Goal: Information Seeking & Learning: Learn about a topic

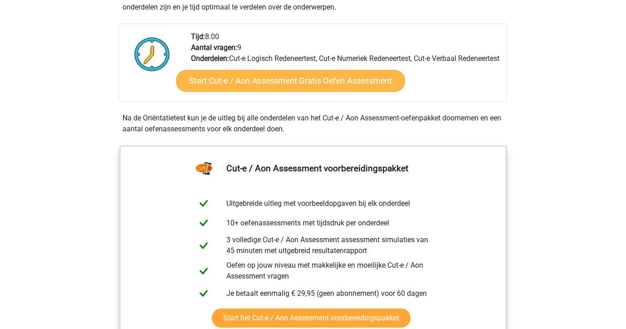
scroll to position [46, 0]
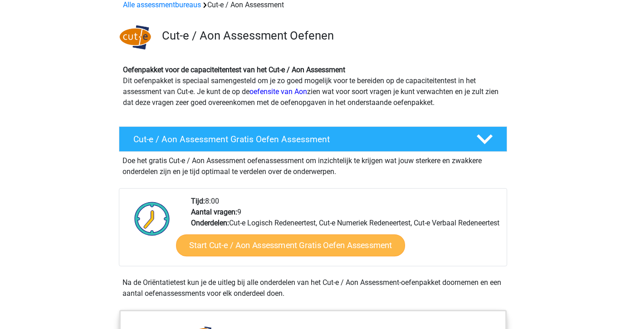
click at [307, 256] on link "Start Cut-e / Aon Assessment Gratis Oefen Assessment" at bounding box center [290, 245] width 229 height 22
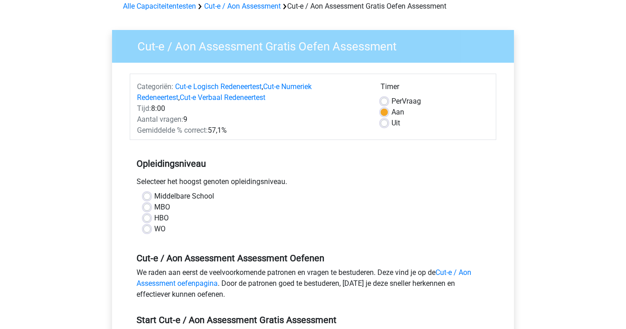
scroll to position [73, 0]
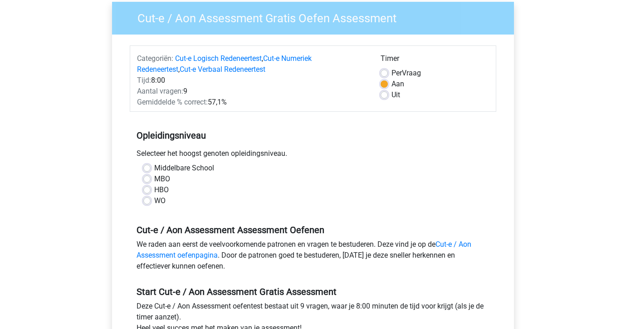
click at [154, 201] on label "WO" at bounding box center [159, 200] width 11 height 11
click at [145, 201] on input "WO" at bounding box center [146, 199] width 7 height 9
radio input "true"
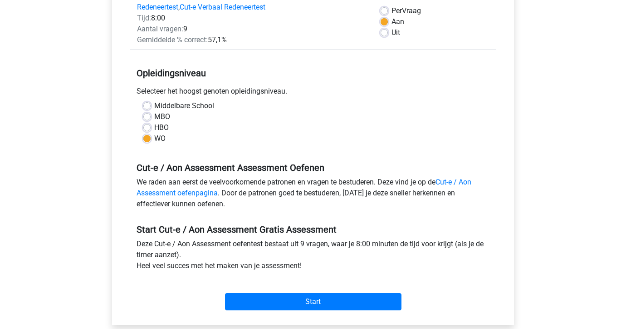
scroll to position [277, 0]
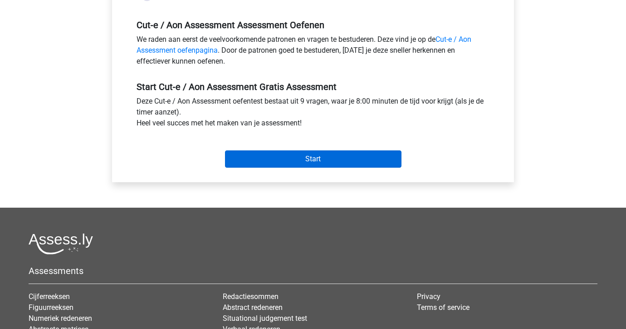
click at [306, 158] on input "Start" at bounding box center [313, 158] width 177 height 17
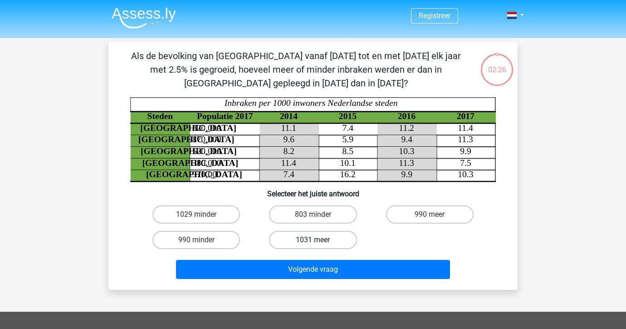
click at [319, 238] on label "1031 meer" at bounding box center [313, 240] width 88 height 18
click at [319, 240] on input "1031 meer" at bounding box center [316, 243] width 6 height 6
radio input "true"
drag, startPoint x: 359, startPoint y: 264, endPoint x: 366, endPoint y: 253, distance: 13.1
click at [359, 265] on button "Volgende vraag" at bounding box center [313, 269] width 275 height 19
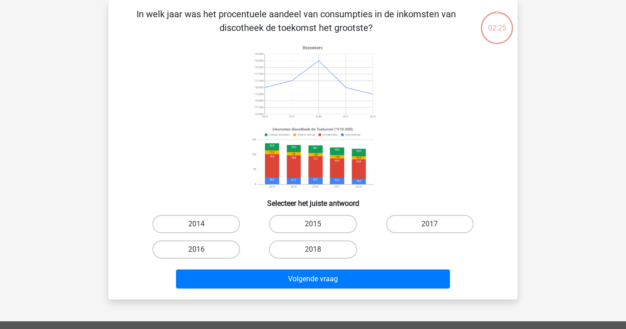
scroll to position [32, 0]
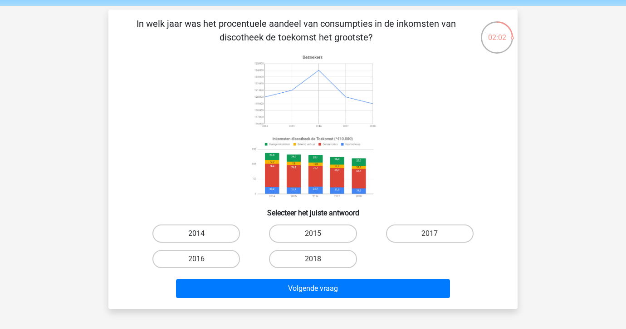
click at [220, 233] on label "2014" at bounding box center [197, 233] width 88 height 18
click at [202, 233] on input "2014" at bounding box center [200, 236] width 6 height 6
radio input "true"
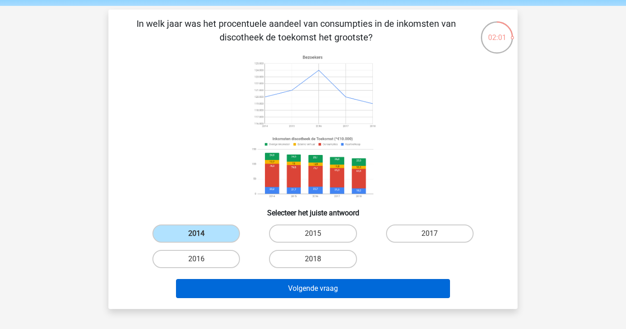
click at [306, 280] on button "Volgende vraag" at bounding box center [313, 288] width 275 height 19
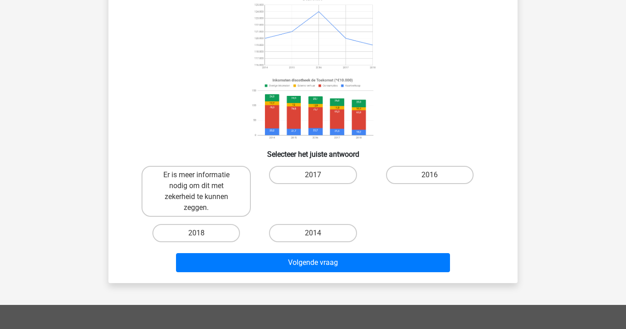
scroll to position [167, 0]
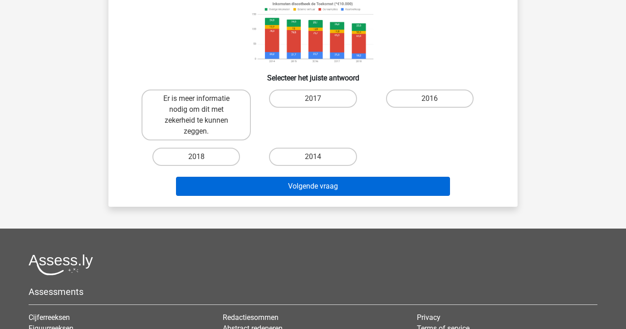
click at [329, 189] on button "Volgende vraag" at bounding box center [313, 186] width 275 height 19
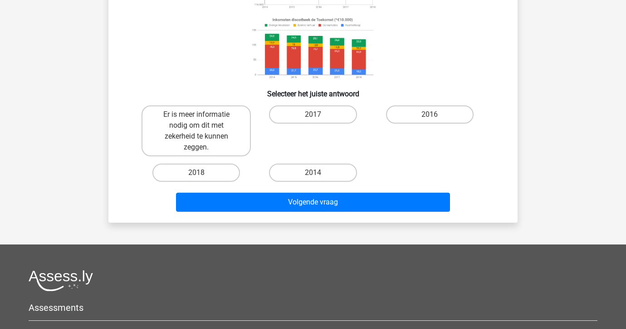
scroll to position [110, 0]
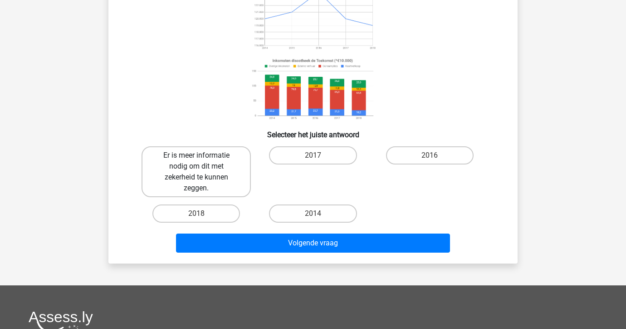
click at [215, 155] on label "Er is meer informatie nodig om dit met zekerheid te kunnen zeggen." at bounding box center [196, 171] width 109 height 51
click at [202, 155] on input "Er is meer informatie nodig om dit met zekerheid te kunnen zeggen." at bounding box center [200, 158] width 6 height 6
radio input "true"
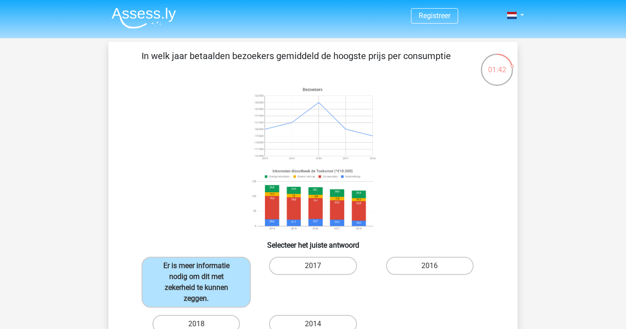
scroll to position [176, 0]
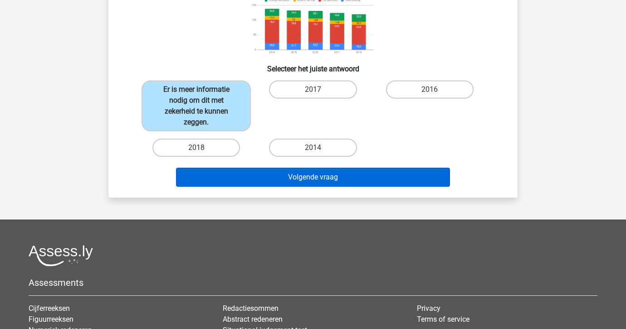
click at [355, 179] on button "Volgende vraag" at bounding box center [313, 177] width 275 height 19
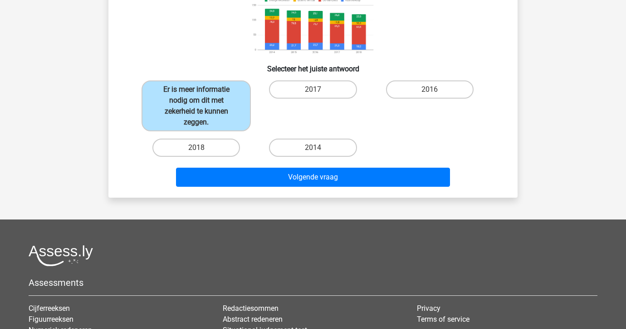
scroll to position [111, 0]
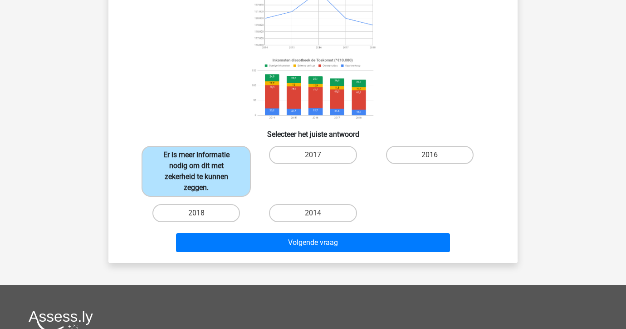
click at [187, 179] on label "Er is meer informatie nodig om dit met zekerheid te kunnen zeggen." at bounding box center [196, 171] width 109 height 51
click at [197, 161] on input "Er is meer informatie nodig om dit met zekerheid te kunnen zeggen." at bounding box center [200, 158] width 6 height 6
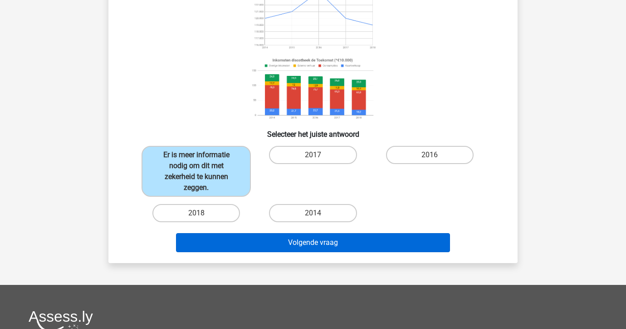
click at [294, 238] on button "Volgende vraag" at bounding box center [313, 242] width 275 height 19
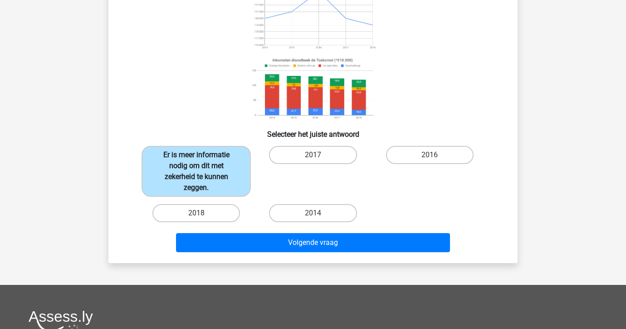
click at [230, 191] on label "Er is meer informatie nodig om dit met zekerheid te kunnen zeggen." at bounding box center [196, 171] width 109 height 51
click at [202, 161] on input "Er is meer informatie nodig om dit met zekerheid te kunnen zeggen." at bounding box center [200, 158] width 6 height 6
click at [229, 190] on label "Er is meer informatie nodig om dit met zekerheid te kunnen zeggen." at bounding box center [196, 171] width 109 height 51
click at [202, 161] on input "Er is meer informatie nodig om dit met zekerheid te kunnen zeggen." at bounding box center [200, 158] width 6 height 6
click at [215, 207] on label "2018" at bounding box center [197, 213] width 88 height 18
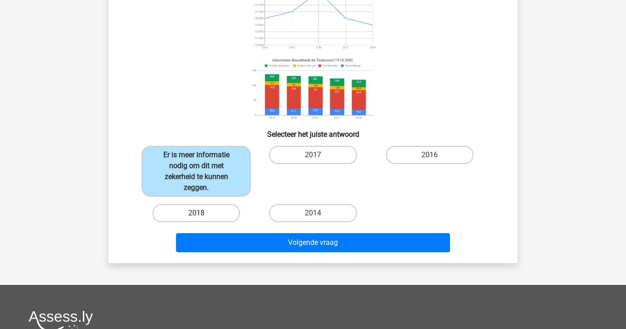
click at [202, 213] on input "2018" at bounding box center [200, 216] width 6 height 6
radio input "true"
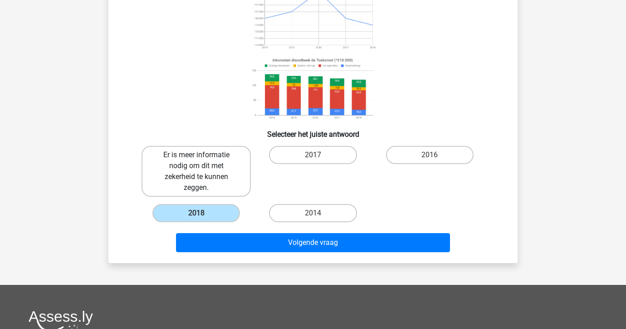
click at [230, 182] on label "Er is meer informatie nodig om dit met zekerheid te kunnen zeggen." at bounding box center [196, 171] width 109 height 51
click at [202, 161] on input "Er is meer informatie nodig om dit met zekerheid te kunnen zeggen." at bounding box center [200, 158] width 6 height 6
radio input "true"
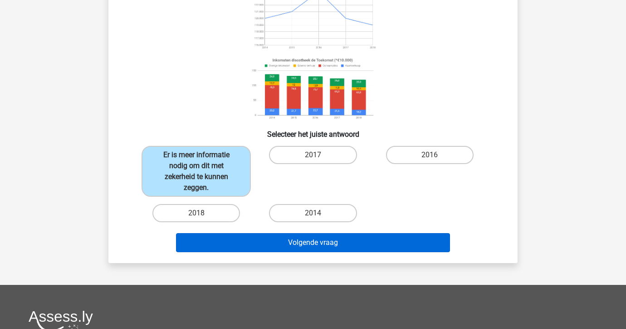
click at [281, 243] on button "Volgende vraag" at bounding box center [313, 242] width 275 height 19
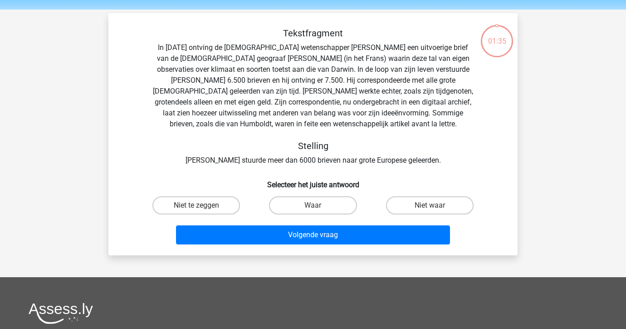
scroll to position [0, 0]
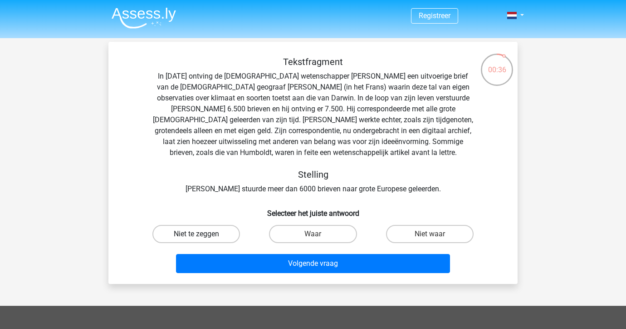
click at [191, 237] on label "Niet te zeggen" at bounding box center [197, 234] width 88 height 18
click at [197, 237] on input "Niet te zeggen" at bounding box center [200, 237] width 6 height 6
radio input "true"
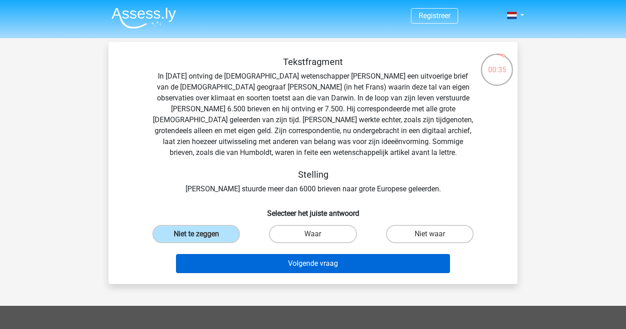
click at [271, 260] on button "Volgende vraag" at bounding box center [313, 263] width 275 height 19
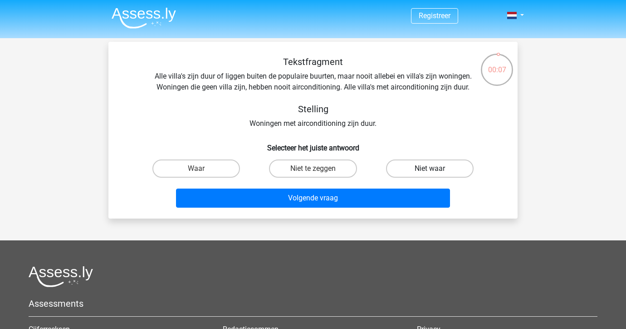
click at [405, 166] on label "Niet waar" at bounding box center [430, 168] width 88 height 18
click at [430, 168] on input "Niet waar" at bounding box center [433, 171] width 6 height 6
radio input "true"
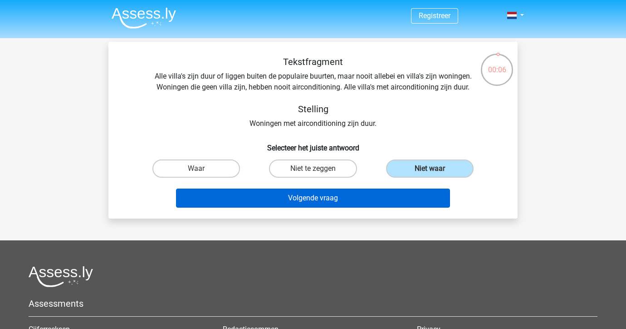
click at [398, 191] on button "Volgende vraag" at bounding box center [313, 197] width 275 height 19
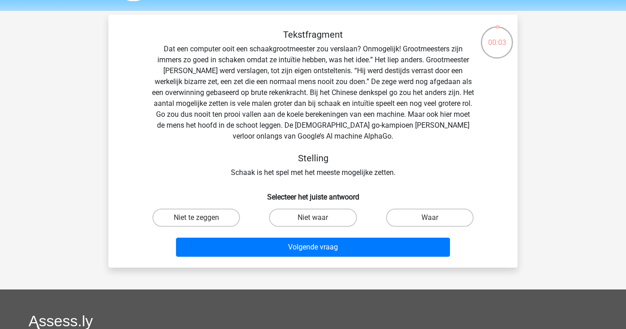
scroll to position [2, 0]
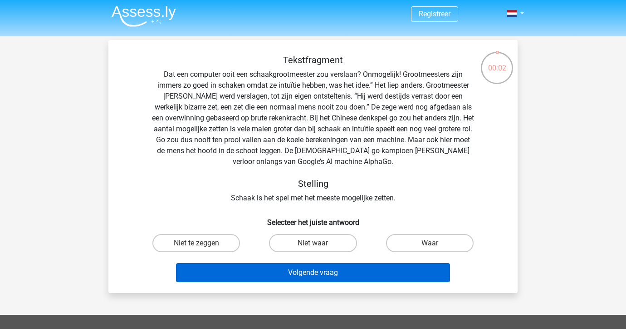
click at [372, 266] on button "Volgende vraag" at bounding box center [313, 272] width 275 height 19
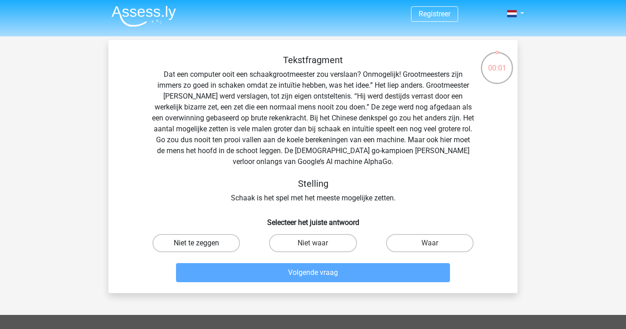
click at [232, 247] on label "Niet te zeggen" at bounding box center [197, 243] width 88 height 18
click at [202, 247] on input "Niet te zeggen" at bounding box center [200, 246] width 6 height 6
radio input "true"
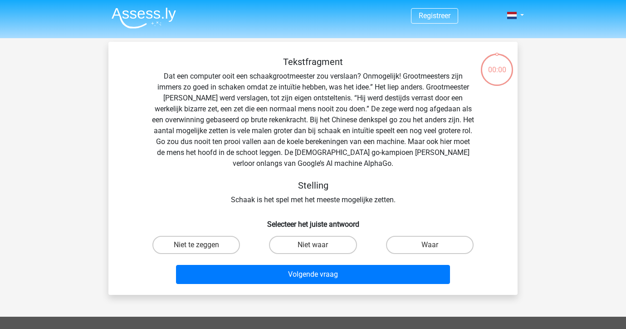
scroll to position [2, 0]
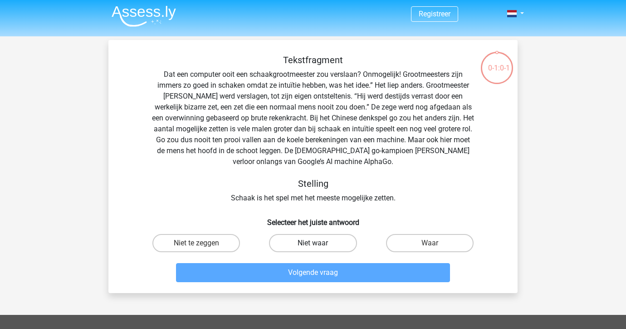
click at [319, 236] on label "Niet waar" at bounding box center [313, 243] width 88 height 18
click at [319, 243] on input "Niet waar" at bounding box center [316, 246] width 6 height 6
radio input "true"
